Goal: Navigation & Orientation: Find specific page/section

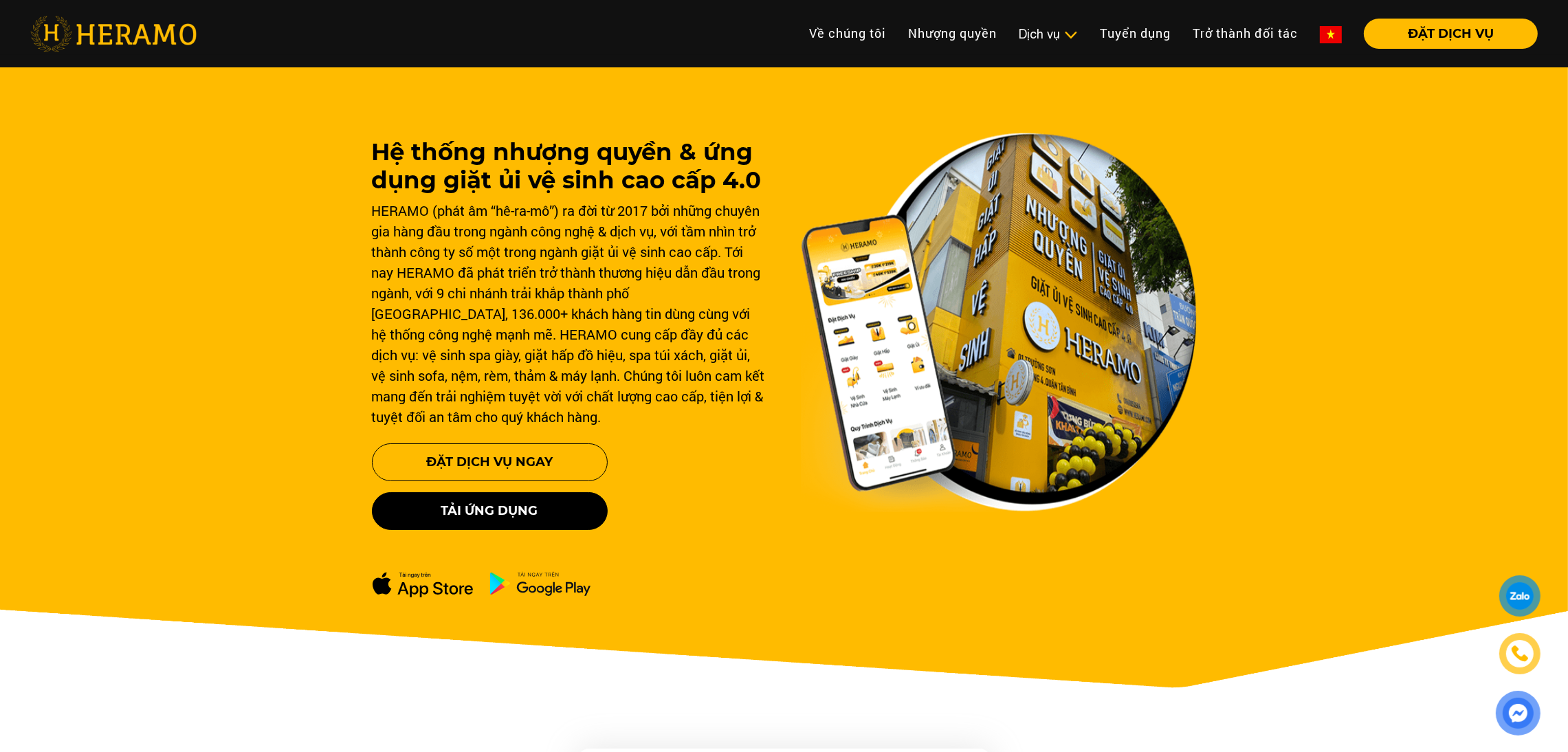
scroll to position [658, 0]
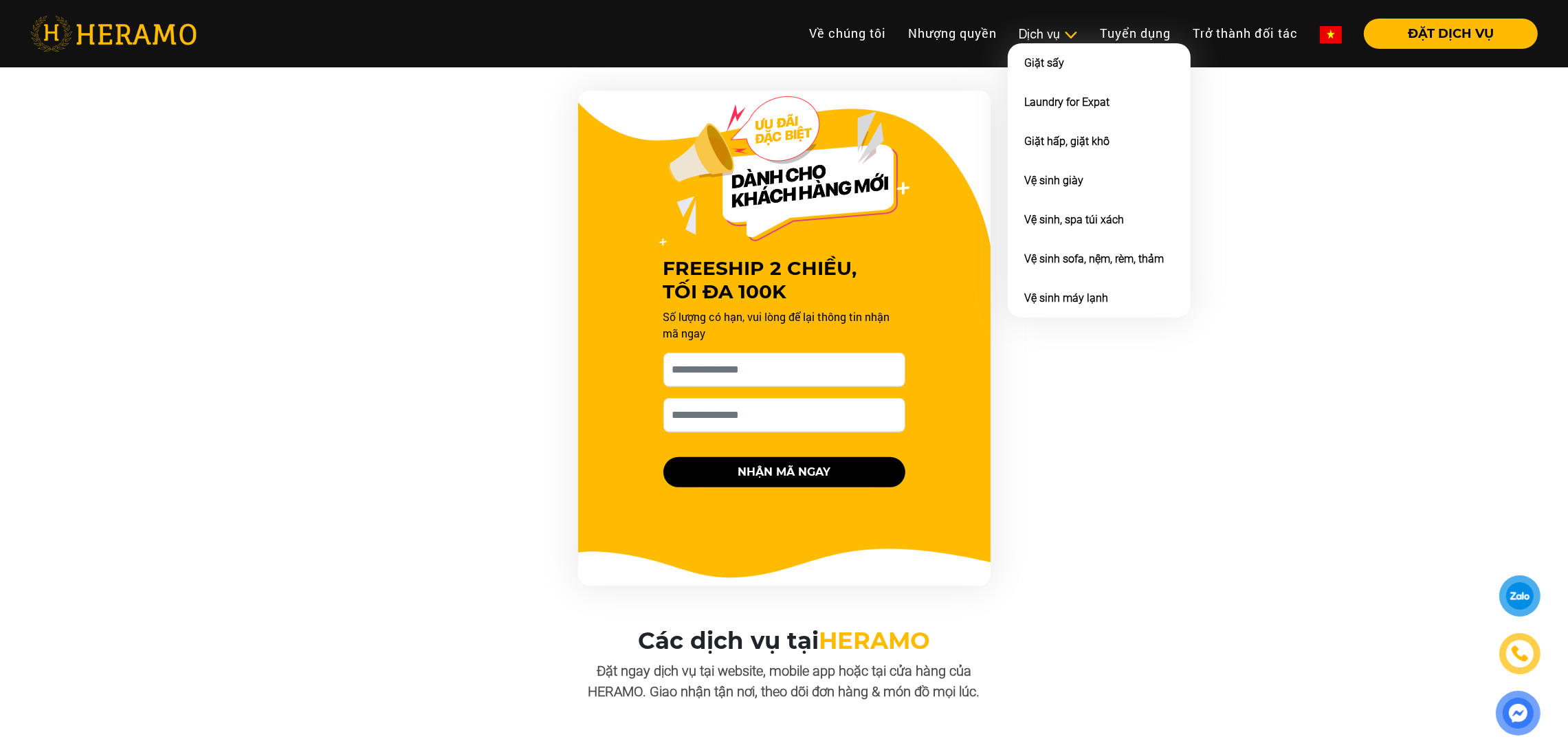
click at [1051, 38] on div "Dịch vụ" at bounding box center [1048, 35] width 59 height 19
click at [1051, 135] on link "Giặt hấp, giặt khô" at bounding box center [1067, 141] width 85 height 13
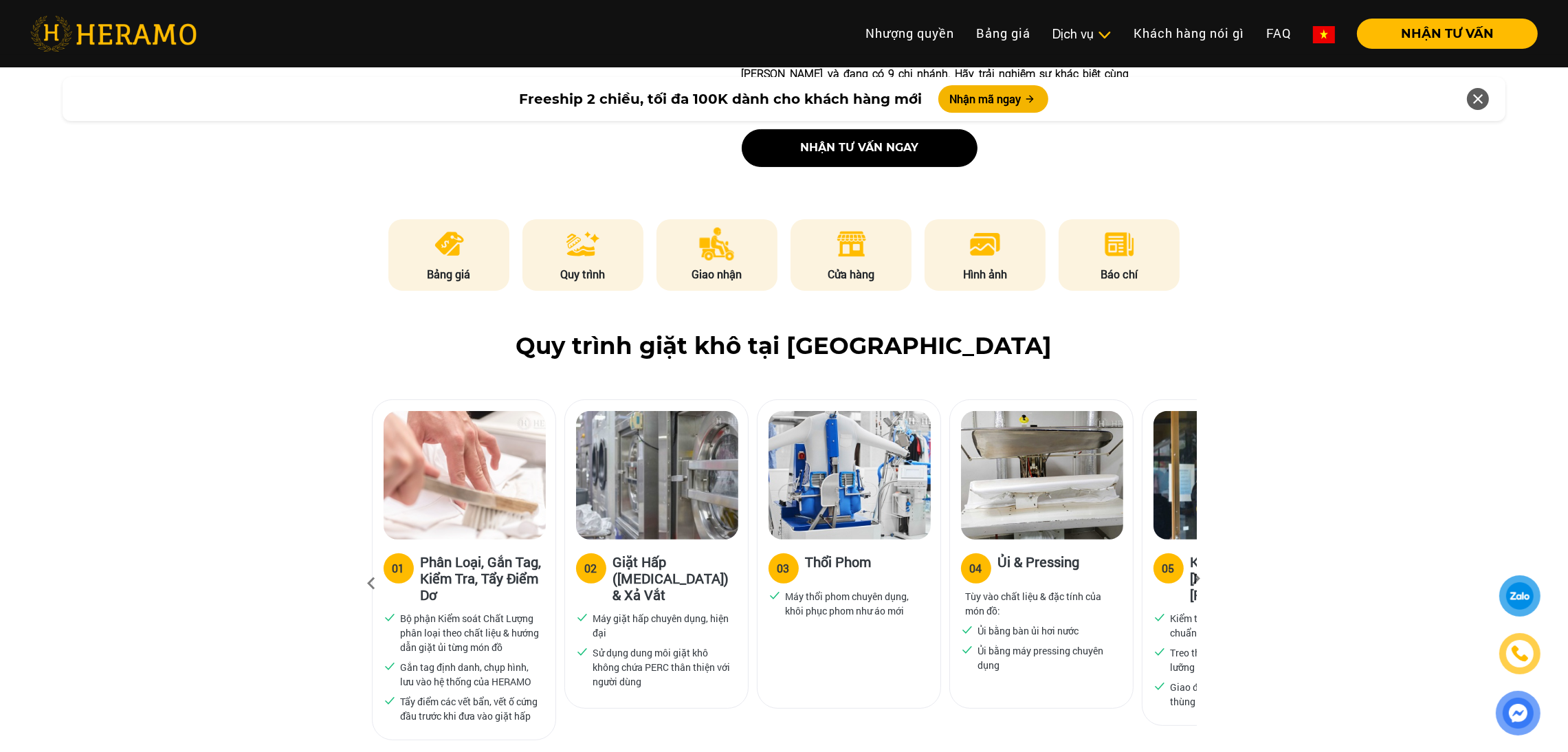
scroll to position [622, 0]
click at [1195, 579] on icon at bounding box center [1197, 583] width 25 height 9
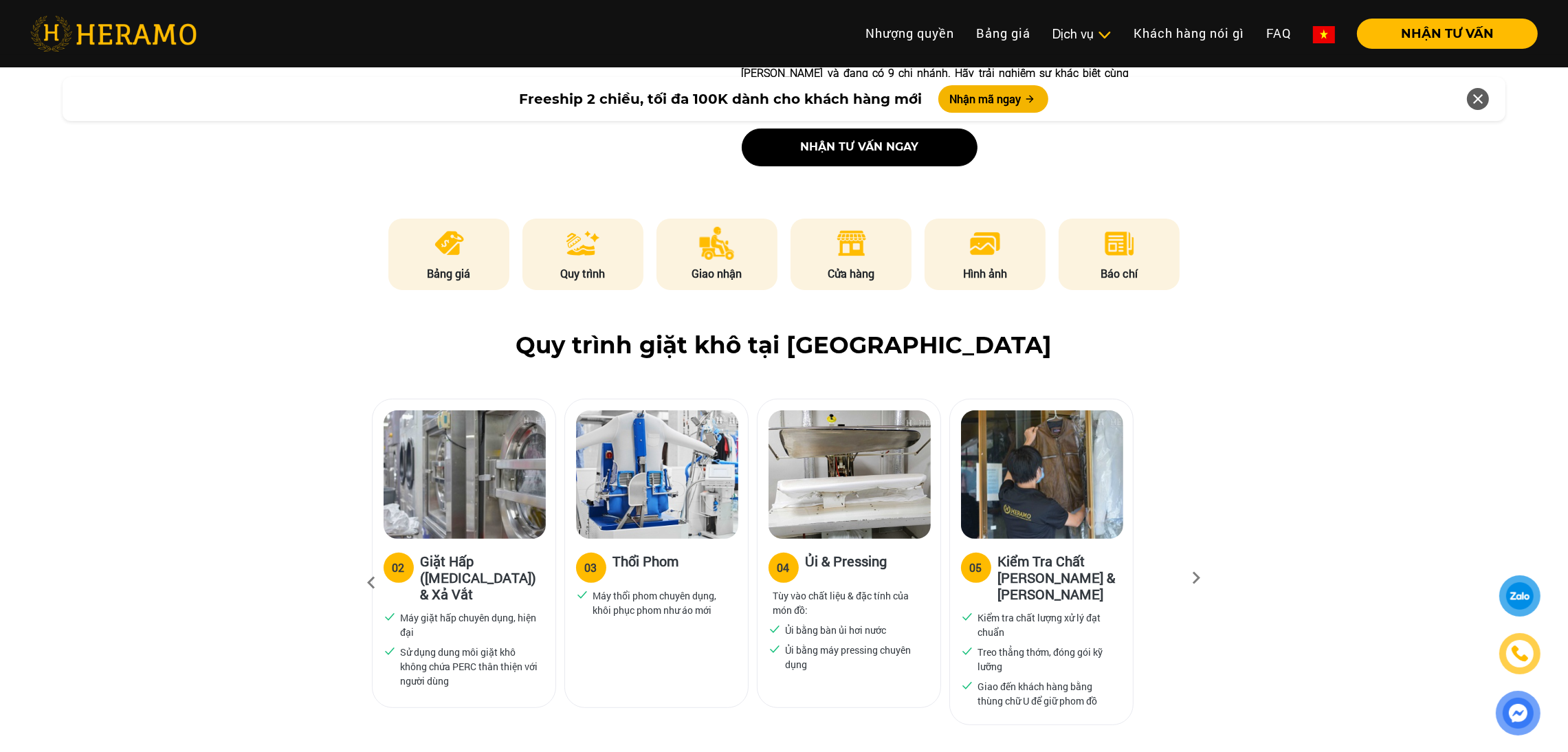
click at [1195, 579] on icon at bounding box center [1197, 583] width 25 height 9
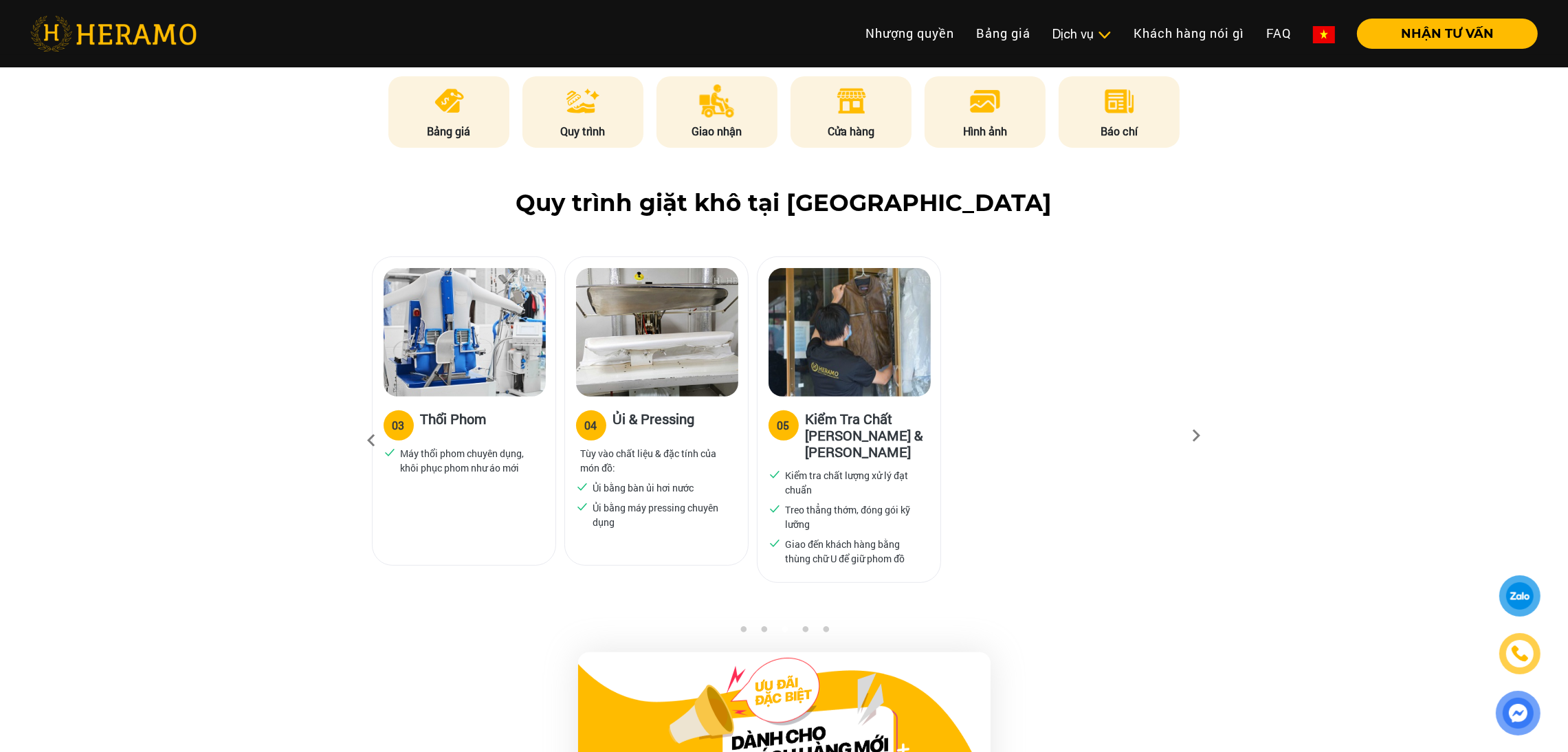
scroll to position [768, 0]
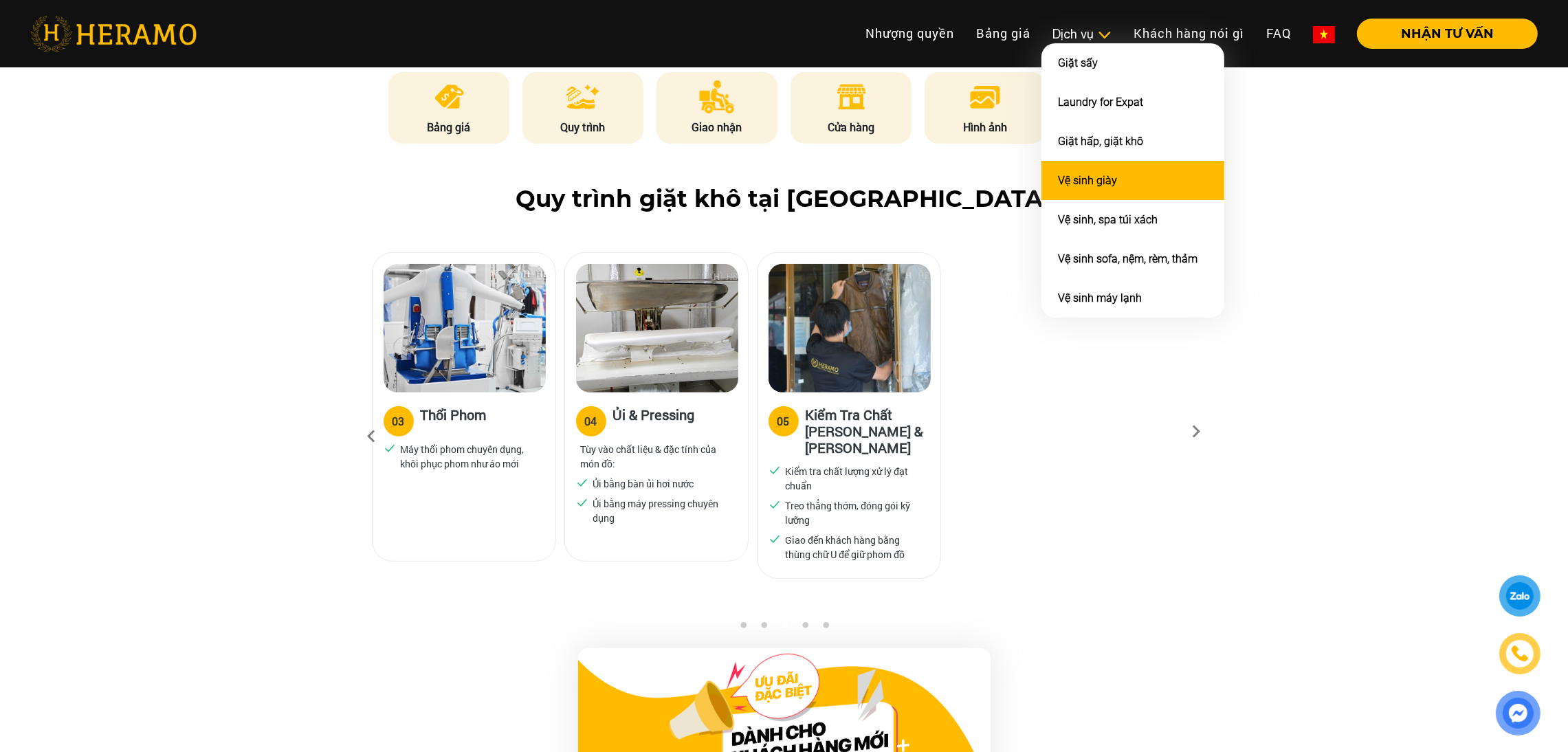
click at [1081, 183] on link "Vệ sinh giày" at bounding box center [1087, 180] width 59 height 13
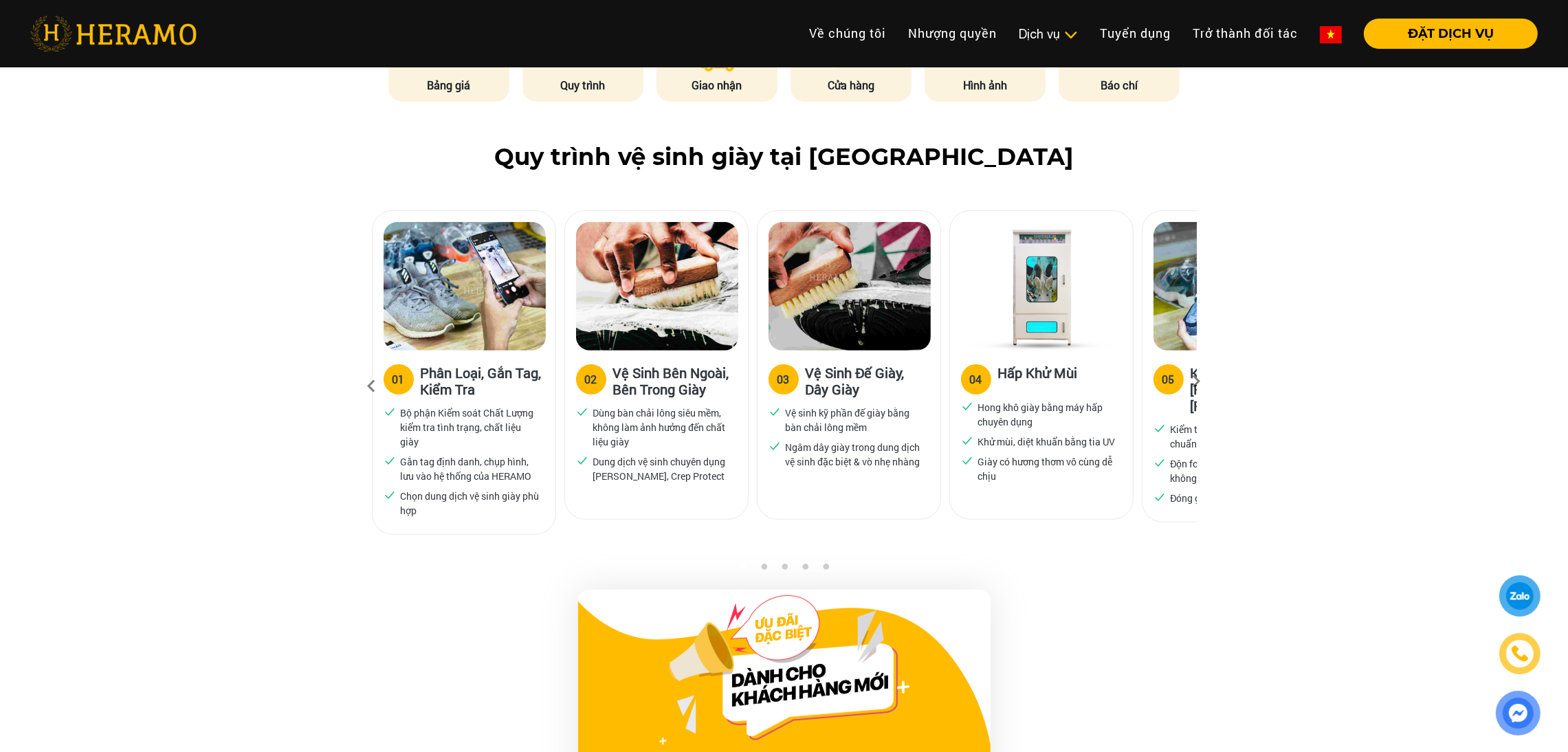
scroll to position [794, 0]
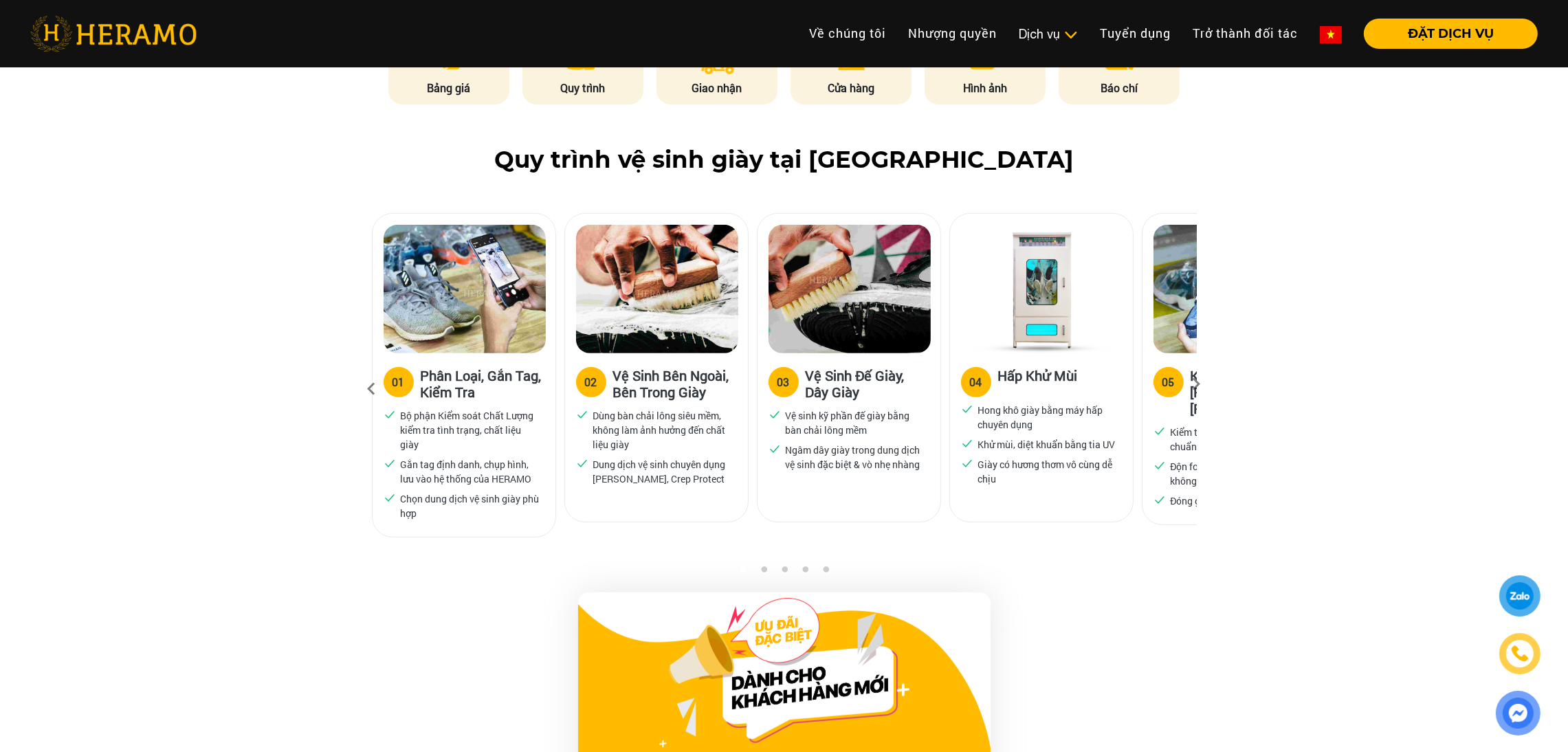
click at [1199, 388] on icon at bounding box center [1197, 388] width 25 height 9
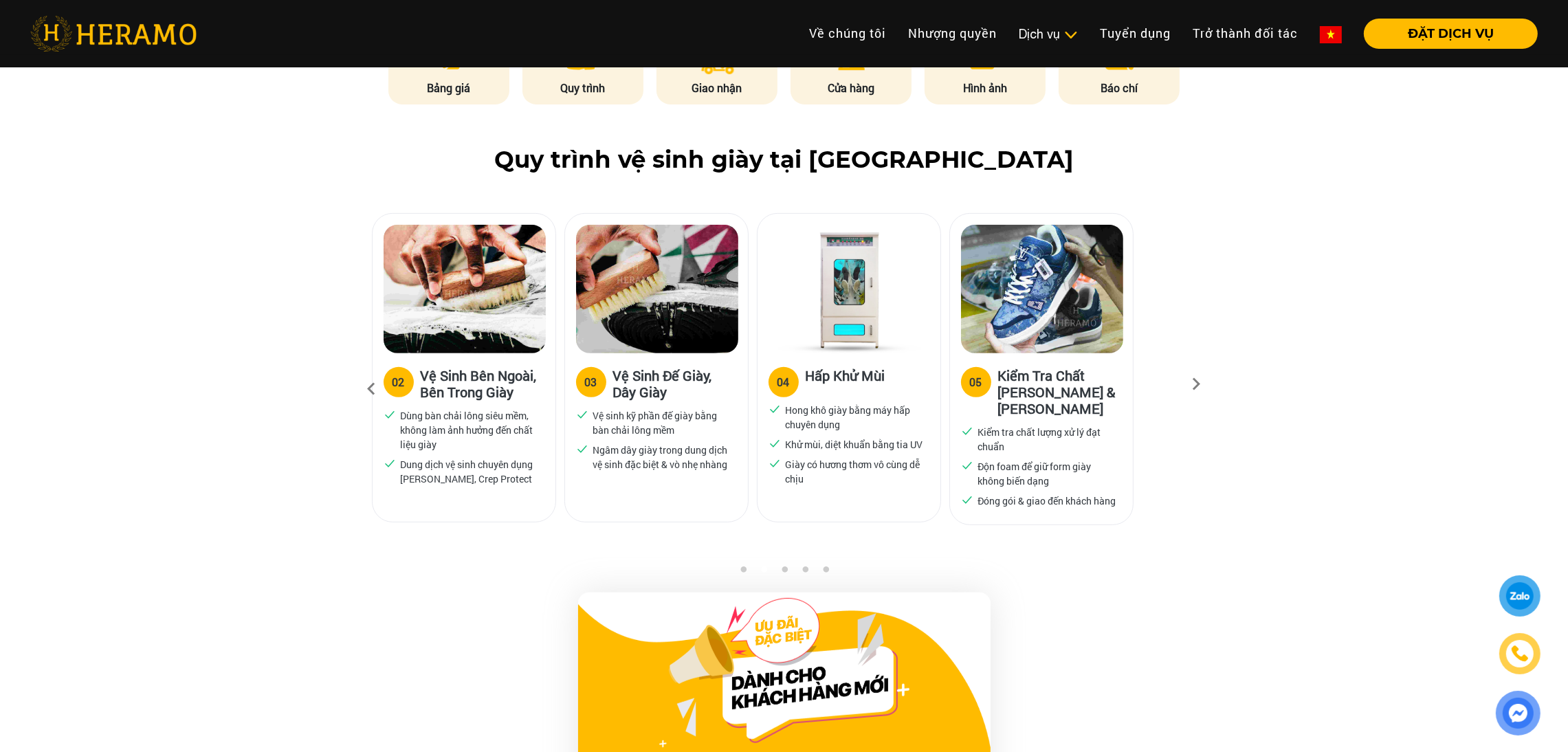
click at [1199, 388] on icon at bounding box center [1197, 388] width 25 height 9
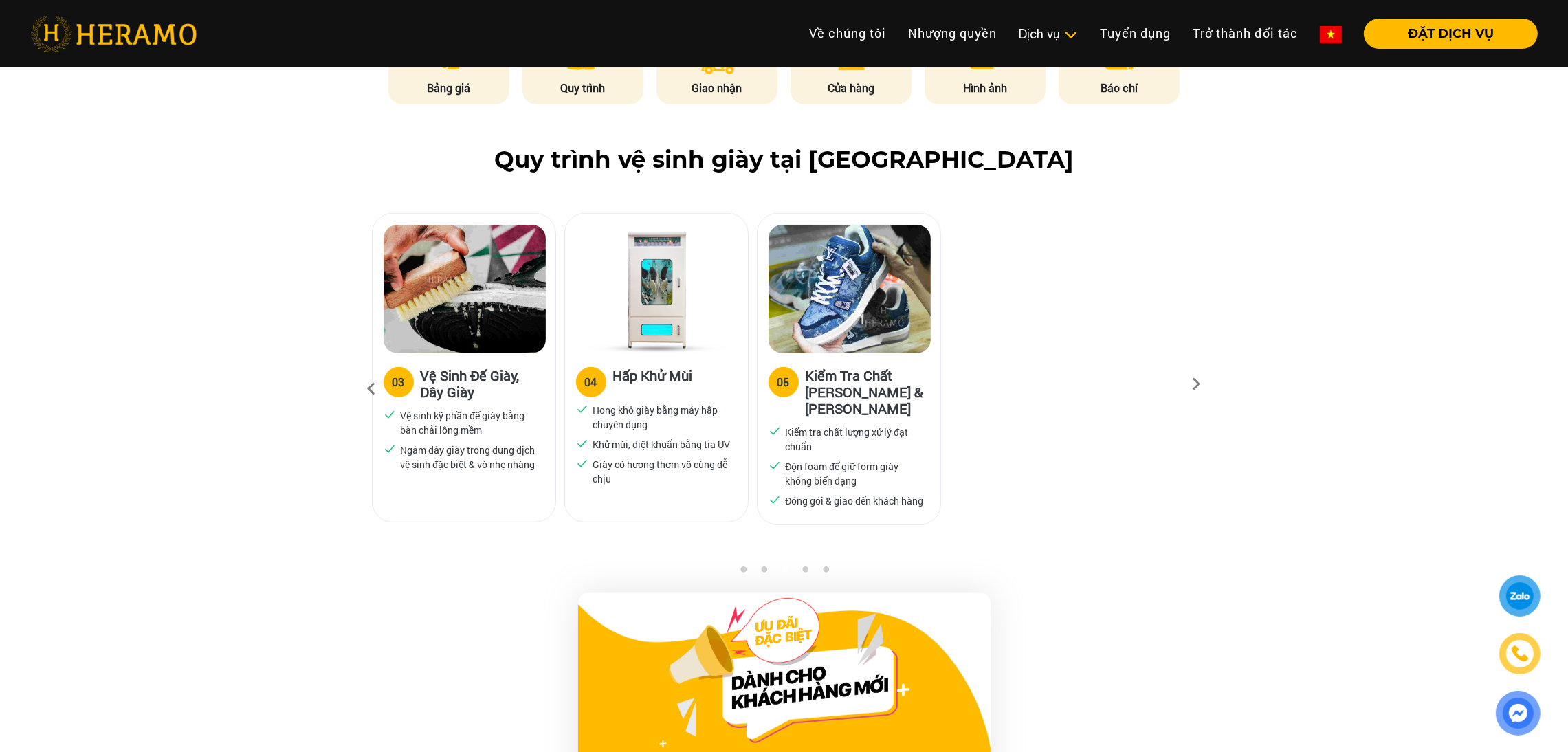
click at [373, 383] on icon at bounding box center [372, 389] width 25 height 37
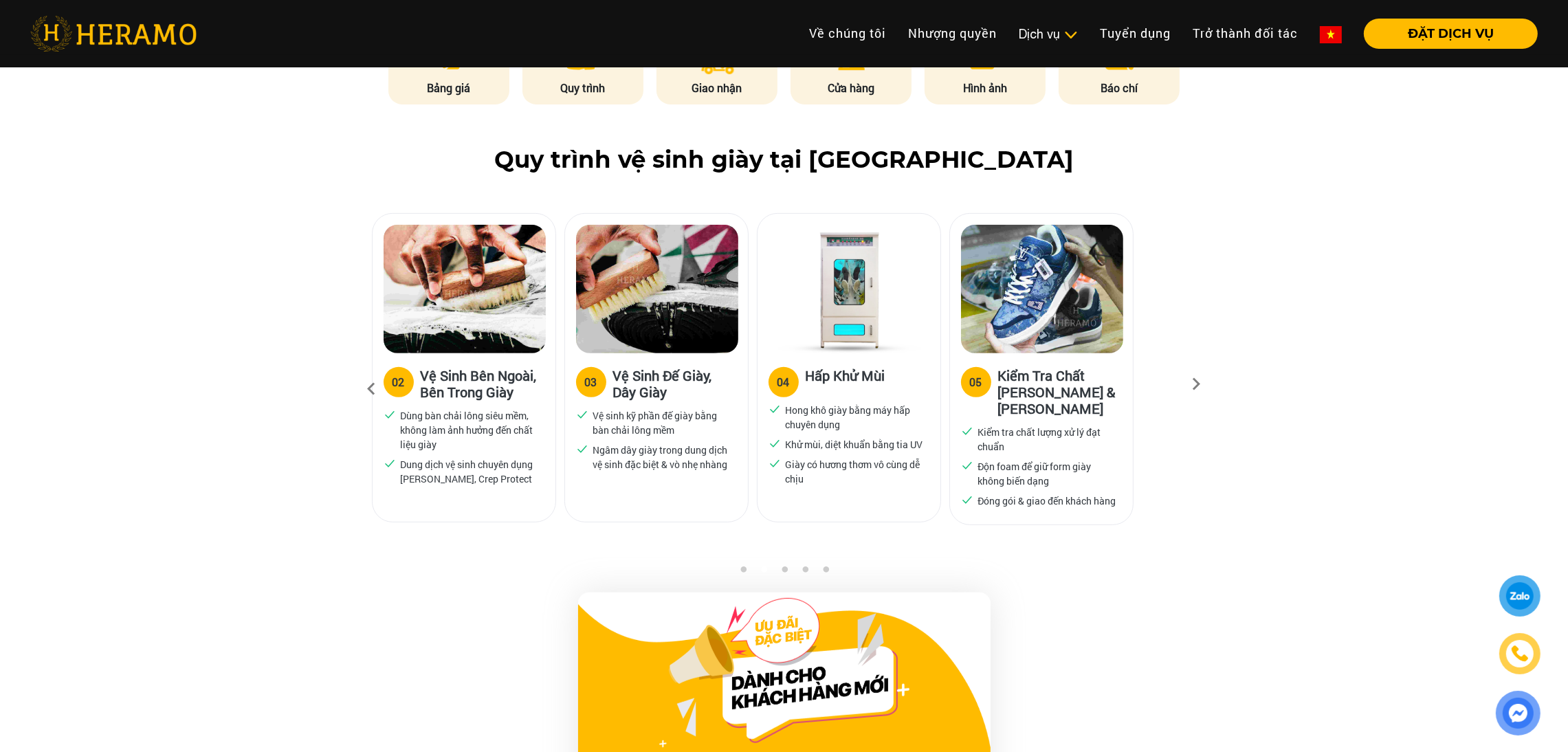
click at [373, 383] on icon at bounding box center [372, 389] width 25 height 37
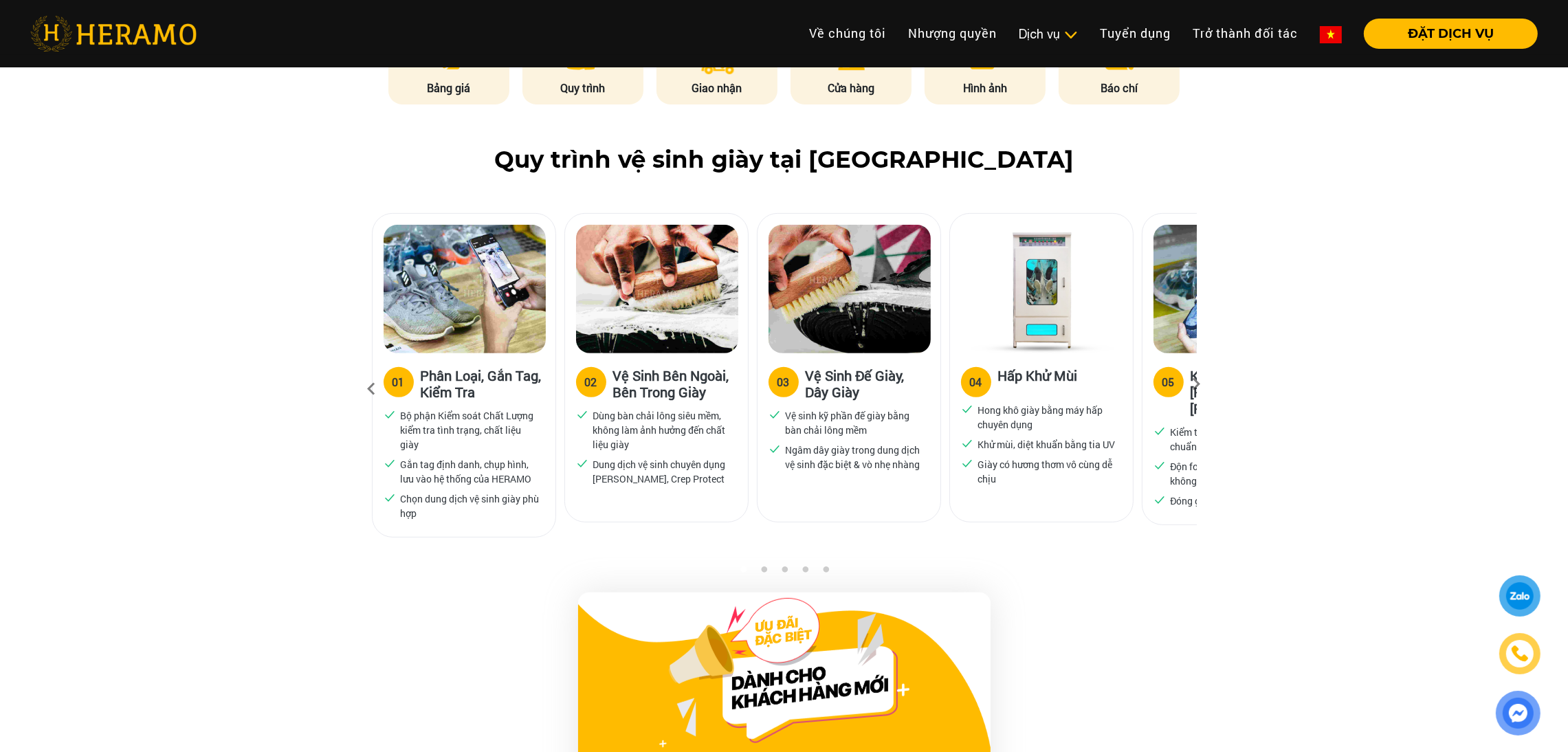
click at [373, 383] on icon at bounding box center [372, 389] width 25 height 37
